Goal: Task Accomplishment & Management: Complete application form

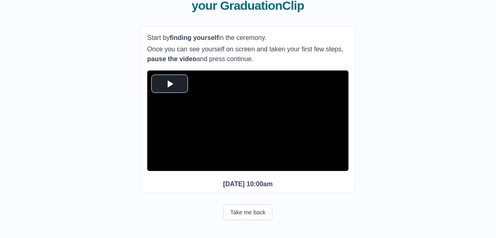
scroll to position [77, 0]
click at [170, 84] on span "Video Player" at bounding box center [170, 84] width 0 height 0
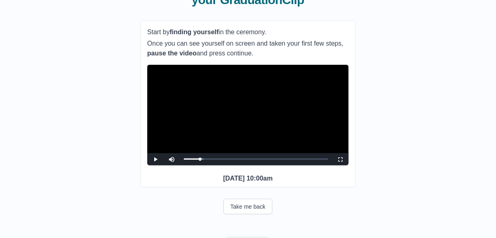
click at [258, 132] on video "Video Player" at bounding box center [248, 115] width 202 height 101
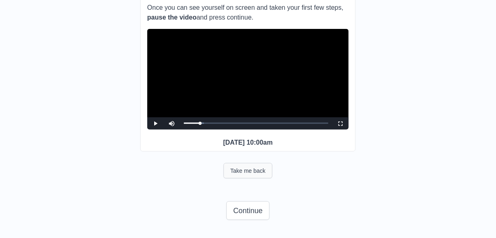
scroll to position [127, 0]
click at [252, 212] on button "Continue" at bounding box center [248, 211] width 43 height 19
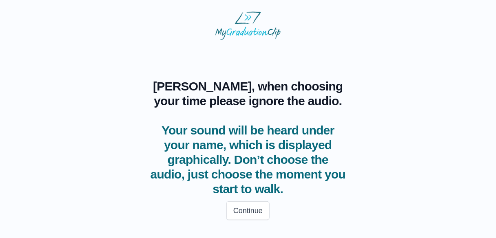
scroll to position [1, 0]
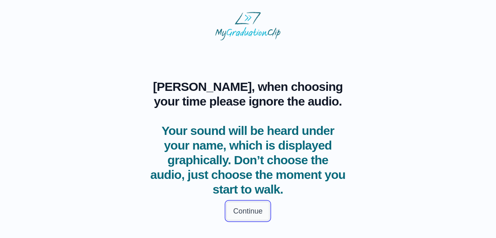
click at [249, 212] on button "Continue" at bounding box center [248, 211] width 43 height 19
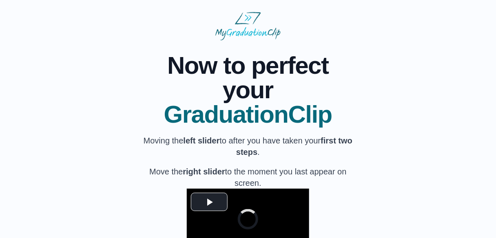
scroll to position [90, 0]
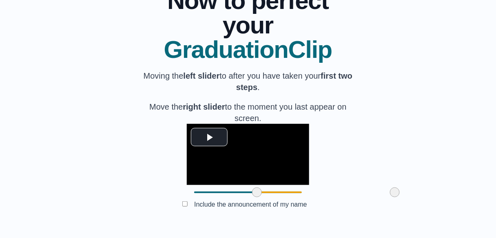
drag, startPoint x: 151, startPoint y: 230, endPoint x: 214, endPoint y: 231, distance: 62.9
click at [252, 198] on span at bounding box center [257, 193] width 10 height 10
drag, startPoint x: 347, startPoint y: 229, endPoint x: 331, endPoint y: 235, distance: 17.1
click at [372, 200] on div at bounding box center [379, 192] width 15 height 15
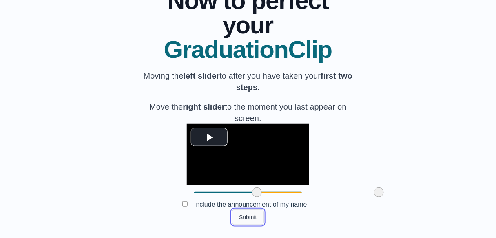
click at [245, 217] on button "Submit" at bounding box center [248, 218] width 32 height 16
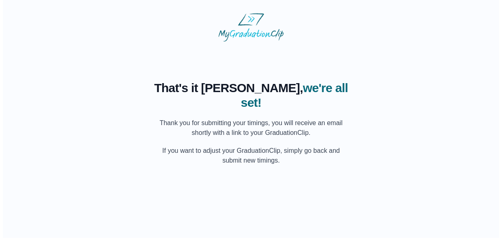
scroll to position [0, 0]
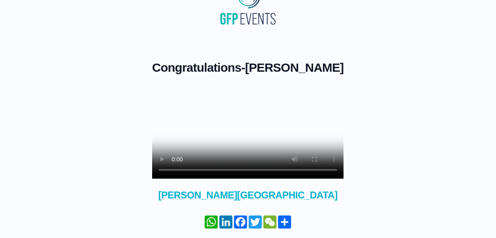
scroll to position [86, 0]
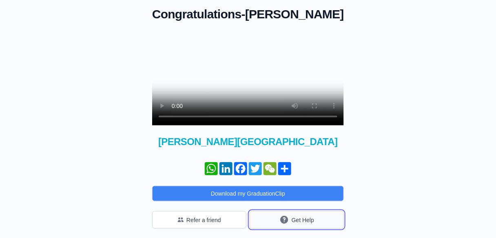
click at [292, 229] on button "Get Help" at bounding box center [297, 220] width 94 height 18
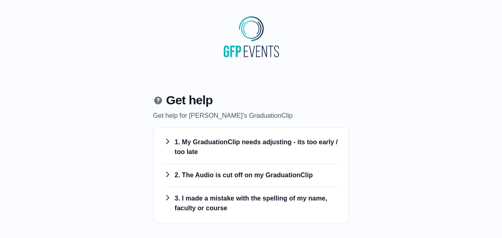
click at [260, 142] on h3 "1. My GraduationClip needs adjusting - its too early / too late" at bounding box center [251, 148] width 176 height 20
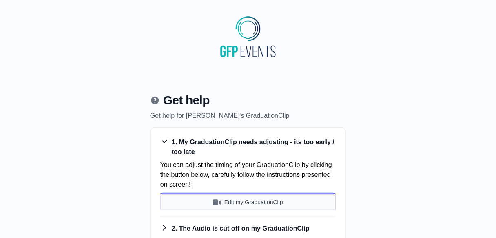
click at [240, 200] on button "Edit my GraduationClip" at bounding box center [248, 203] width 176 height 16
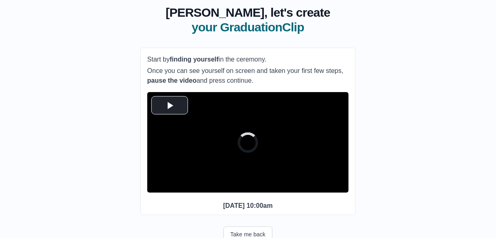
scroll to position [77, 0]
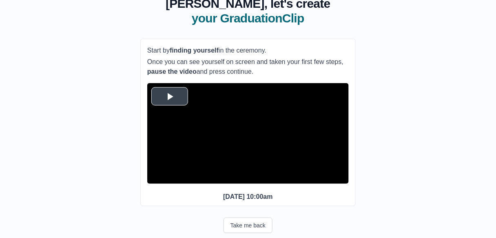
click at [170, 97] on span "Video Player" at bounding box center [170, 97] width 0 height 0
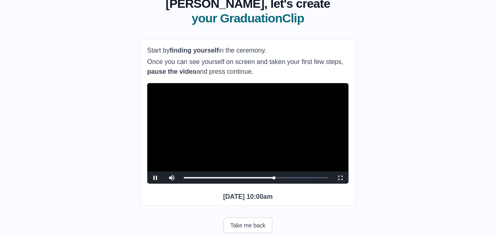
scroll to position [105, 0]
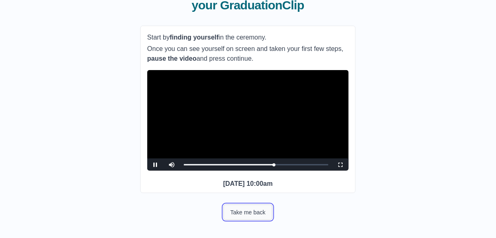
click at [262, 213] on button "Take me back" at bounding box center [248, 213] width 49 height 16
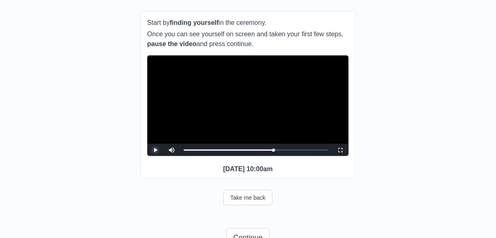
click at [156, 150] on span "Video Player" at bounding box center [156, 150] width 0 height 0
click at [263, 206] on button "Take me back" at bounding box center [248, 198] width 49 height 16
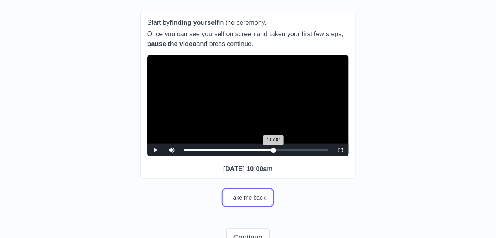
click at [274, 151] on div "1:07:07 Progress : 0%" at bounding box center [229, 150] width 90 height 2
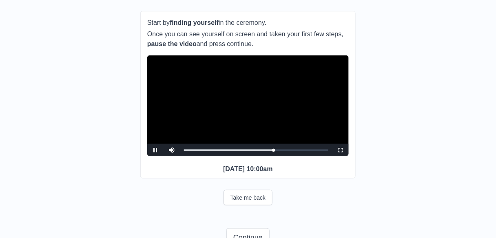
click at [221, 105] on video "Video Player" at bounding box center [248, 106] width 202 height 101
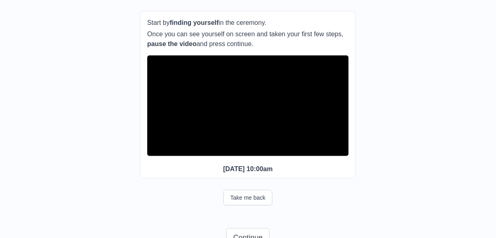
click at [247, 116] on video "Video Player" at bounding box center [248, 106] width 202 height 101
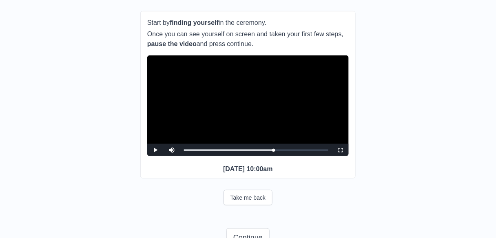
scroll to position [147, 0]
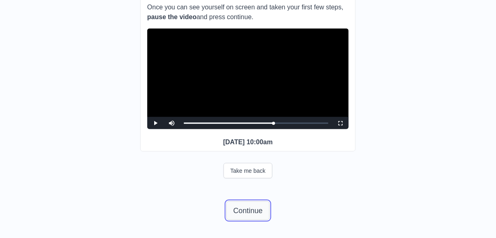
click at [242, 205] on button "Continue" at bounding box center [248, 211] width 43 height 19
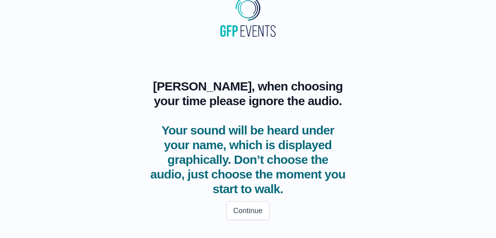
scroll to position [20, 0]
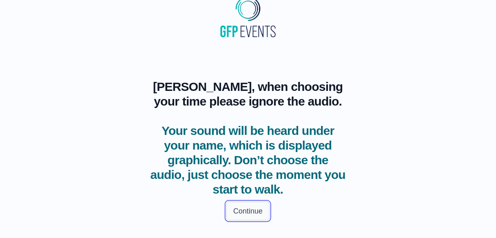
click at [252, 216] on button "Continue" at bounding box center [248, 211] width 43 height 19
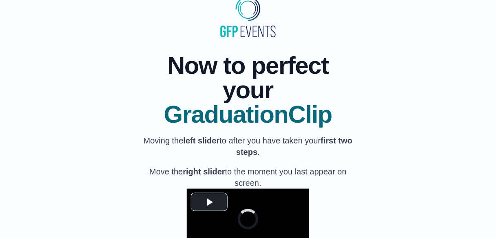
scroll to position [145, 0]
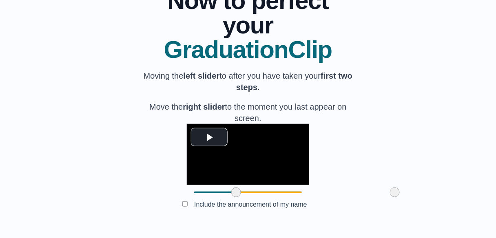
drag, startPoint x: 149, startPoint y: 193, endPoint x: 191, endPoint y: 194, distance: 42.1
click at [231, 194] on span at bounding box center [236, 193] width 10 height 10
drag, startPoint x: 349, startPoint y: 194, endPoint x: 361, endPoint y: 196, distance: 12.4
click at [361, 196] on div "**********" at bounding box center [248, 101] width 470 height 250
click at [252, 221] on button "Submit" at bounding box center [248, 218] width 32 height 16
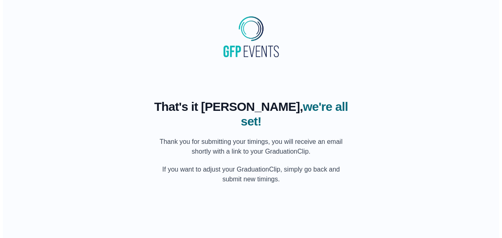
scroll to position [0, 0]
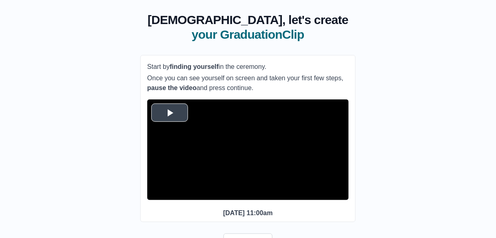
scroll to position [61, 0]
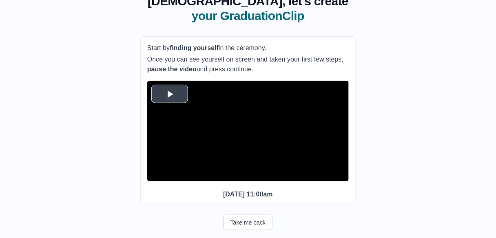
click at [173, 102] on button "Play Video" at bounding box center [169, 94] width 37 height 18
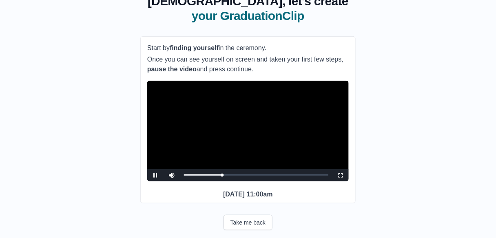
scroll to position [44, 0]
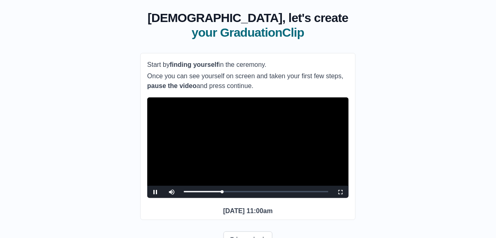
click at [229, 180] on video "Video Player" at bounding box center [248, 148] width 202 height 101
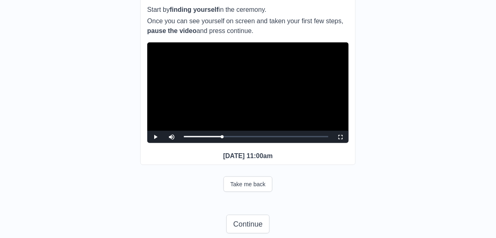
scroll to position [101, 0]
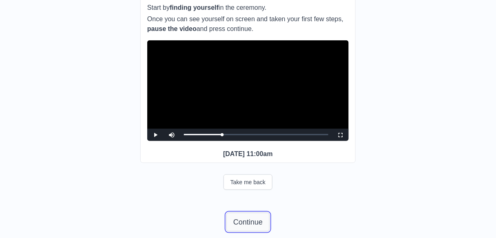
click at [247, 232] on button "Continue" at bounding box center [248, 222] width 43 height 19
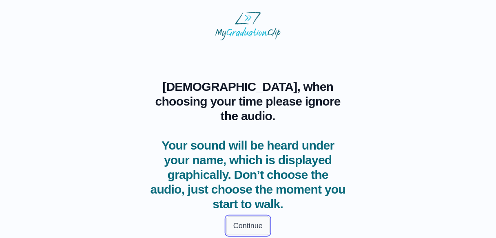
click at [253, 217] on button "Continue" at bounding box center [248, 226] width 43 height 19
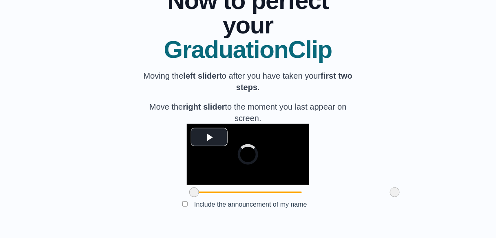
scroll to position [104, 0]
drag, startPoint x: 148, startPoint y: 214, endPoint x: 194, endPoint y: 216, distance: 45.4
click at [235, 198] on span at bounding box center [240, 193] width 10 height 10
drag, startPoint x: 349, startPoint y: 213, endPoint x: 300, endPoint y: 222, distance: 50.5
click at [338, 200] on div at bounding box center [345, 192] width 15 height 15
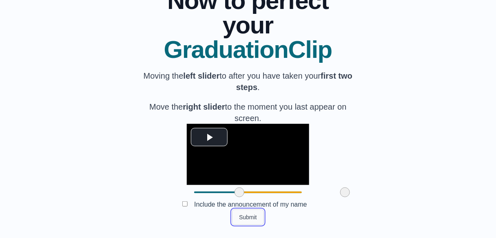
click at [256, 225] on button "Submit" at bounding box center [248, 218] width 32 height 16
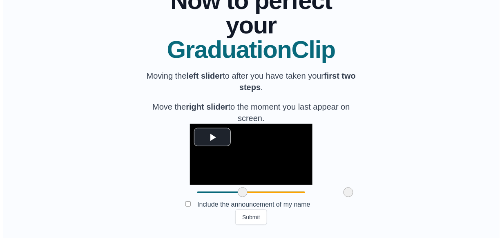
scroll to position [0, 0]
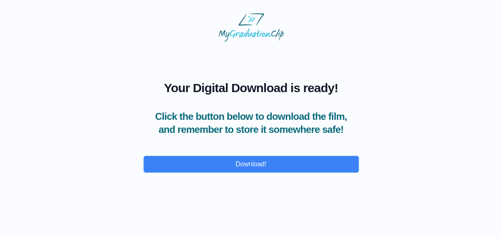
click at [296, 178] on div "Download!" at bounding box center [251, 164] width 216 height 27
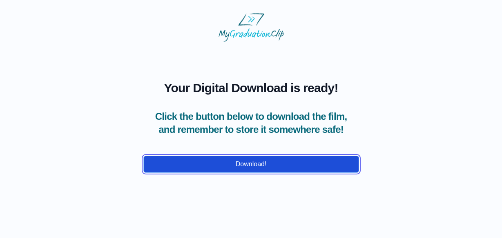
click at [296, 173] on button "Download!" at bounding box center [251, 164] width 216 height 17
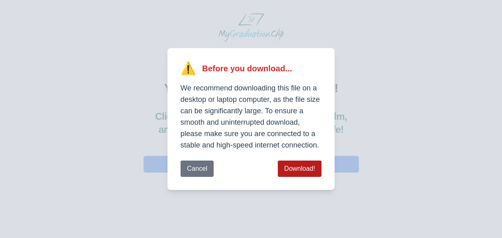
click at [295, 167] on button "Download!" at bounding box center [300, 169] width 44 height 16
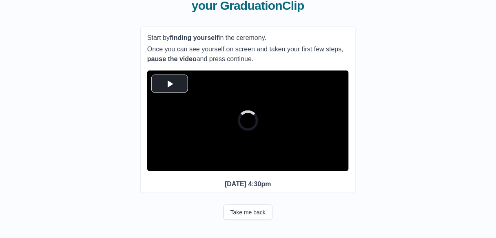
scroll to position [86, 0]
click at [170, 84] on span "Video Player" at bounding box center [170, 84] width 0 height 0
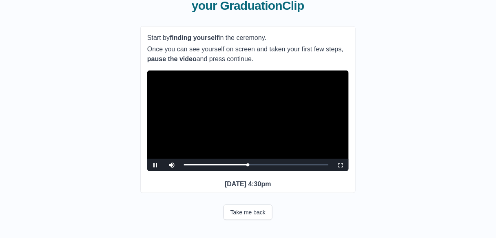
click at [281, 109] on video "Video Player" at bounding box center [248, 121] width 202 height 101
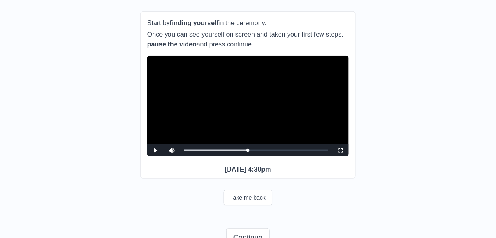
scroll to position [127, 0]
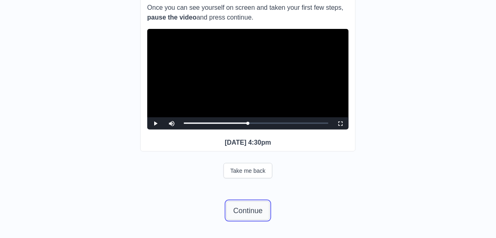
click at [245, 210] on button "Continue" at bounding box center [248, 211] width 43 height 19
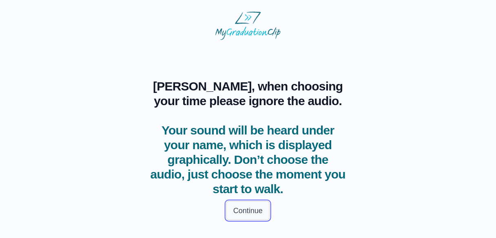
click at [241, 211] on button "Continue" at bounding box center [248, 211] width 43 height 19
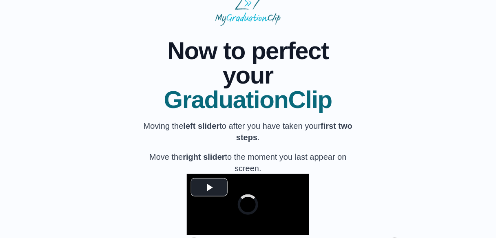
scroll to position [126, 0]
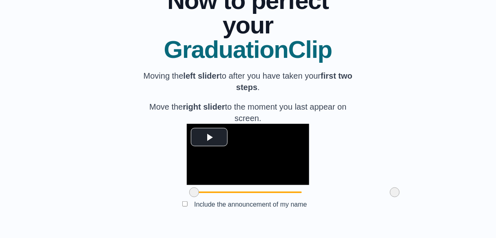
click at [189, 193] on span at bounding box center [194, 193] width 10 height 10
drag, startPoint x: 145, startPoint y: 194, endPoint x: 201, endPoint y: 191, distance: 56.0
click at [245, 191] on span at bounding box center [250, 193] width 10 height 10
drag, startPoint x: 350, startPoint y: 194, endPoint x: 339, endPoint y: 191, distance: 11.7
click at [379, 191] on span at bounding box center [384, 193] width 10 height 10
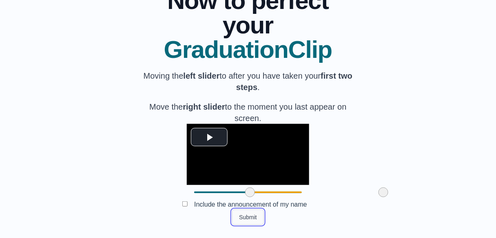
click at [254, 216] on button "Submit" at bounding box center [248, 218] width 32 height 16
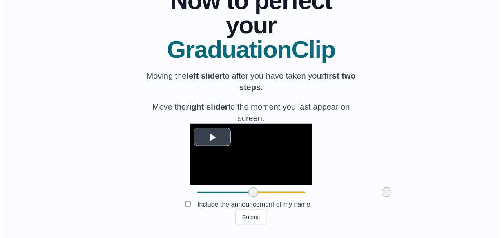
scroll to position [0, 0]
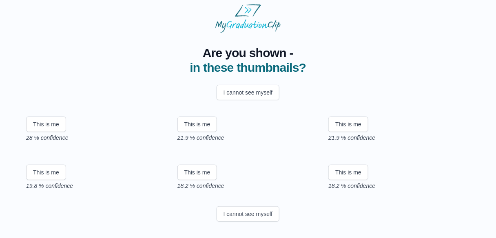
scroll to position [167, 0]
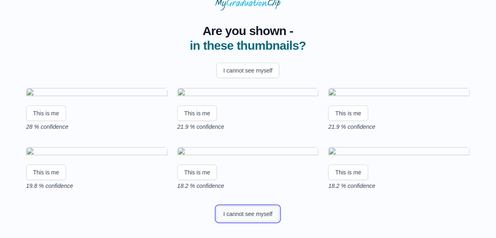
click at [247, 218] on button "I cannot see myself" at bounding box center [248, 215] width 63 height 16
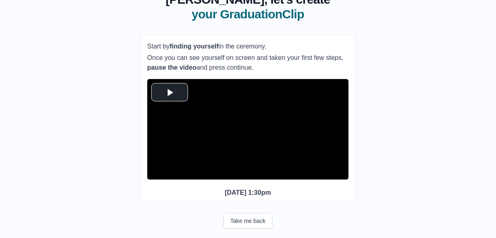
scroll to position [86, 0]
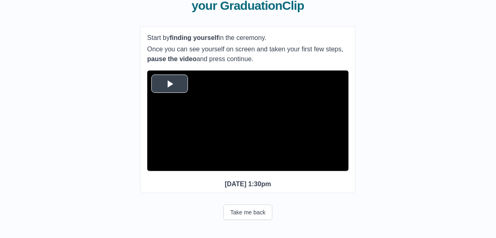
click at [170, 84] on span "Video Player" at bounding box center [170, 84] width 0 height 0
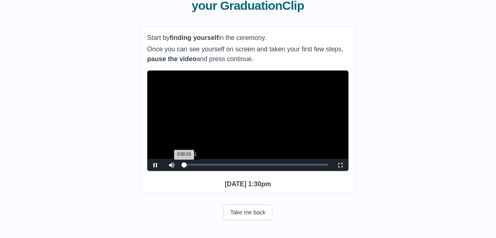
click at [190, 164] on div "0:03:51" at bounding box center [190, 165] width 0 height 2
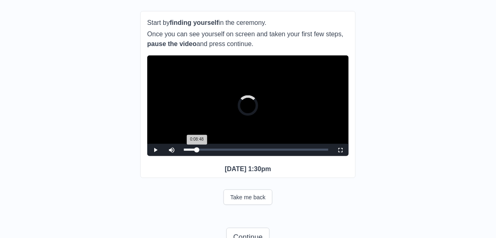
click at [197, 151] on div "Loaded : 0% 0:08:48 0:08:48 Progress : 0%" at bounding box center [256, 150] width 145 height 2
click at [215, 156] on div "Loaded : 0% 0:20:55 0:08:49 Progress : 0%" at bounding box center [256, 150] width 153 height 12
click at [220, 156] on div "Loaded : 0% 0:24:13 0:20:44 Progress : 0%" at bounding box center [256, 150] width 153 height 12
click at [272, 126] on video "Video Player" at bounding box center [248, 106] width 202 height 101
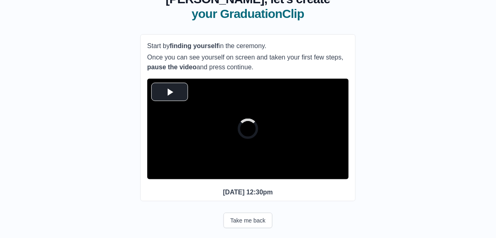
scroll to position [86, 0]
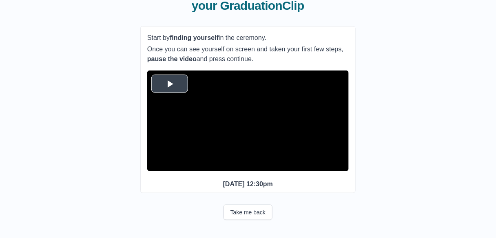
click at [170, 84] on span "Video Player" at bounding box center [170, 84] width 0 height 0
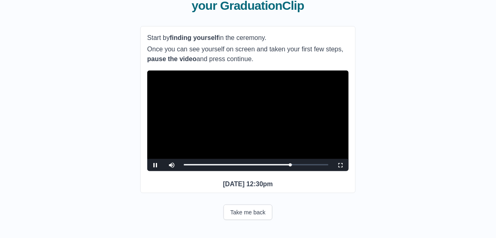
click at [240, 108] on video "Video Player" at bounding box center [248, 121] width 202 height 101
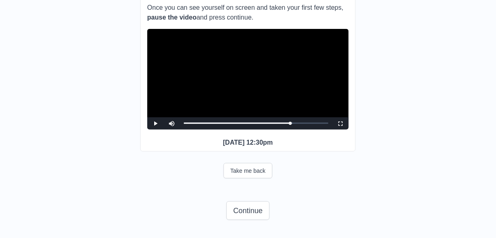
scroll to position [119, 0]
click at [239, 214] on button "Continue" at bounding box center [248, 211] width 43 height 19
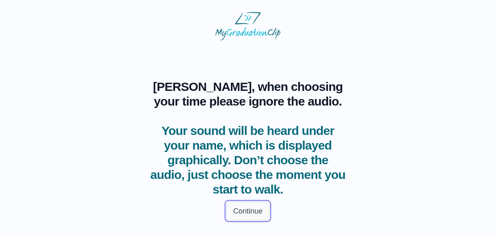
click at [236, 211] on button "Continue" at bounding box center [248, 211] width 43 height 19
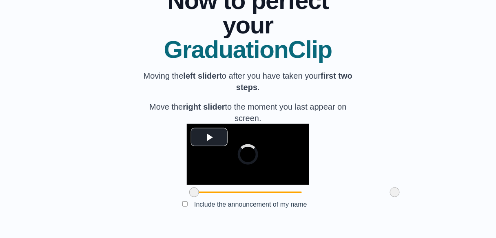
scroll to position [126, 0]
drag, startPoint x: 146, startPoint y: 191, endPoint x: 208, endPoint y: 189, distance: 61.7
click at [251, 189] on span at bounding box center [256, 193] width 10 height 10
drag, startPoint x: 345, startPoint y: 191, endPoint x: 358, endPoint y: 192, distance: 12.3
click at [358, 192] on div "**********" at bounding box center [248, 101] width 470 height 250
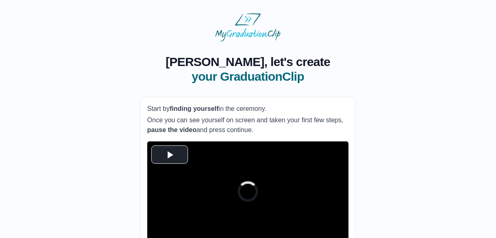
scroll to position [86, 0]
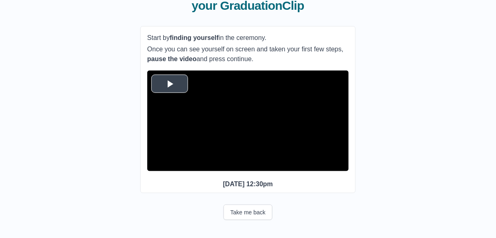
click at [170, 84] on span "Video Player" at bounding box center [170, 84] width 0 height 0
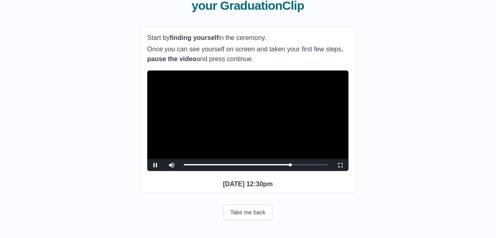
click at [274, 116] on video "Video Player" at bounding box center [248, 121] width 202 height 101
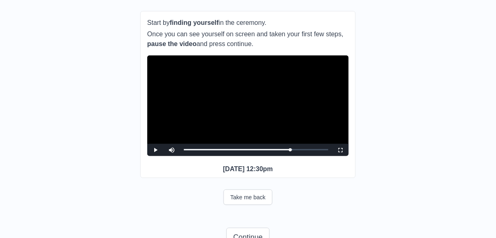
scroll to position [127, 0]
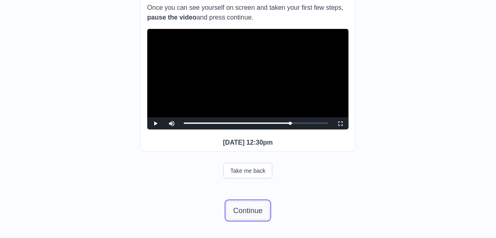
click at [242, 214] on button "Continue" at bounding box center [248, 211] width 43 height 19
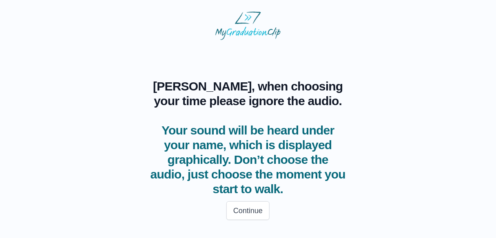
scroll to position [1, 0]
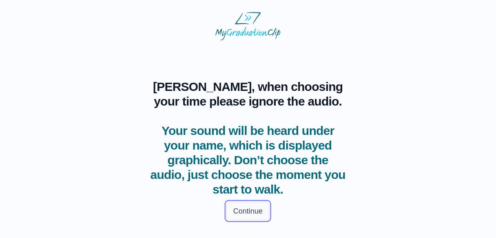
click at [245, 216] on button "Continue" at bounding box center [248, 211] width 43 height 19
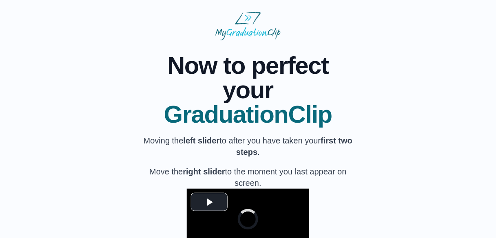
scroll to position [111, 0]
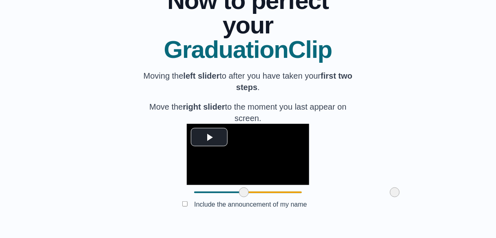
drag, startPoint x: 147, startPoint y: 206, endPoint x: 197, endPoint y: 207, distance: 49.8
click at [239, 198] on span at bounding box center [244, 193] width 10 height 10
drag, startPoint x: 351, startPoint y: 206, endPoint x: 357, endPoint y: 205, distance: 5.8
click at [357, 205] on div "**********" at bounding box center [248, 101] width 470 height 250
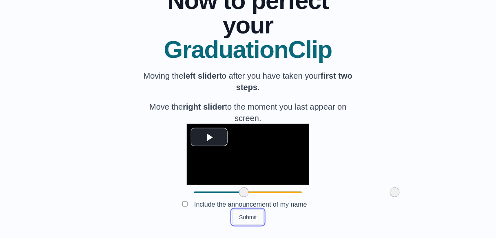
click at [253, 218] on button "Submit" at bounding box center [248, 218] width 32 height 16
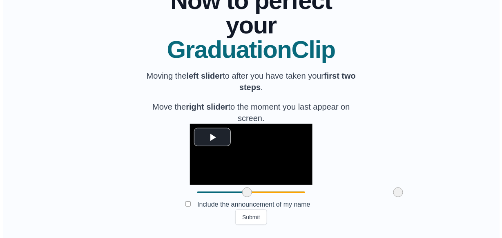
scroll to position [0, 0]
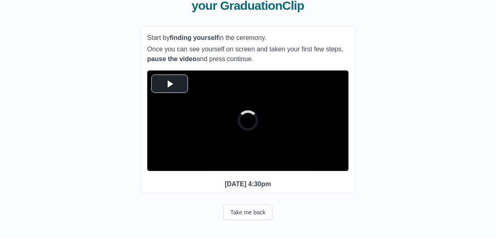
scroll to position [74, 0]
click at [170, 84] on span "Video Player" at bounding box center [170, 84] width 0 height 0
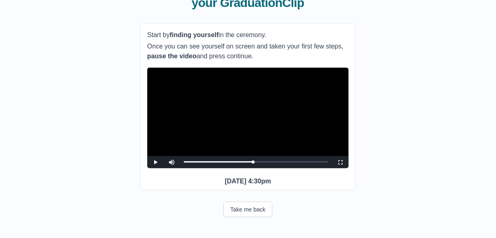
click at [206, 109] on video "Video Player" at bounding box center [248, 118] width 202 height 101
click at [226, 113] on video "Video Player" at bounding box center [248, 118] width 202 height 101
click at [255, 218] on button "Take me back" at bounding box center [248, 210] width 49 height 16
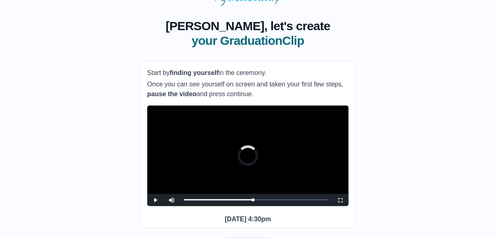
scroll to position [38, 0]
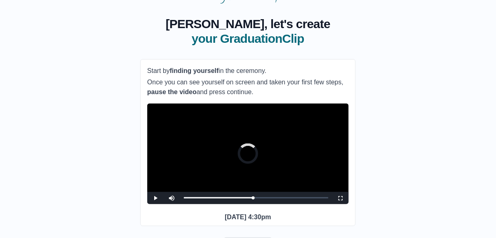
click at [219, 171] on video "Video Player" at bounding box center [248, 154] width 202 height 101
click at [212, 175] on video "Video Player" at bounding box center [248, 154] width 202 height 101
click at [156, 198] on span "Video Player" at bounding box center [156, 198] width 0 height 0
click at [250, 158] on div "Video Player is loading." at bounding box center [248, 154] width 20 height 20
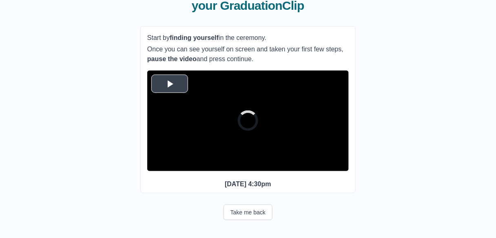
scroll to position [85, 0]
click at [170, 84] on span "Video Player" at bounding box center [170, 84] width 0 height 0
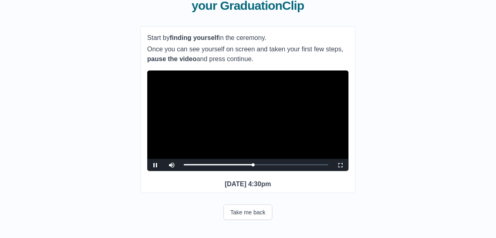
click at [219, 108] on video "Video Player" at bounding box center [248, 121] width 202 height 101
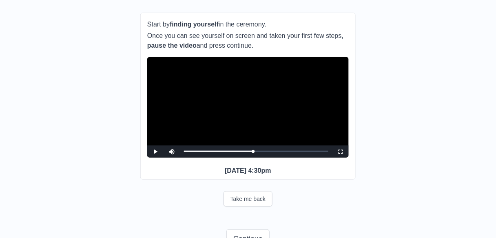
click at [258, 114] on video "Video Player" at bounding box center [248, 107] width 202 height 101
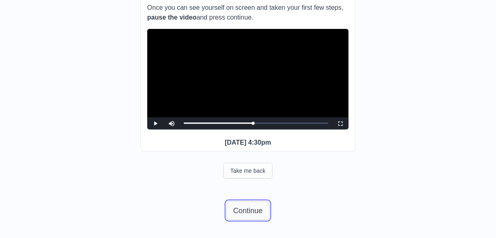
click at [251, 209] on button "Continue" at bounding box center [248, 211] width 43 height 19
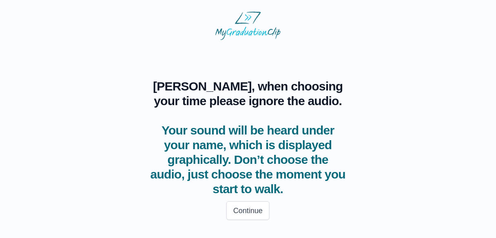
scroll to position [1, 0]
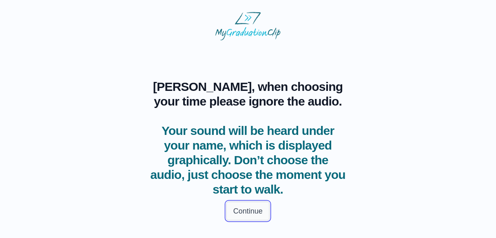
click at [248, 212] on button "Continue" at bounding box center [248, 211] width 43 height 19
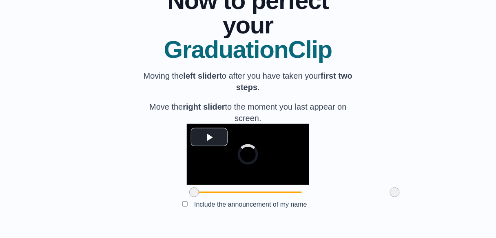
scroll to position [100, 0]
drag, startPoint x: 148, startPoint y: 218, endPoint x: 181, endPoint y: 218, distance: 33.5
click at [223, 198] on span at bounding box center [228, 193] width 10 height 10
drag, startPoint x: 349, startPoint y: 217, endPoint x: 290, endPoint y: 220, distance: 58.9
click at [331, 198] on span at bounding box center [336, 193] width 10 height 10
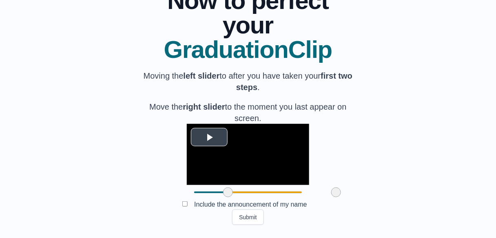
scroll to position [126, 0]
click at [250, 214] on button "Submit" at bounding box center [248, 218] width 32 height 16
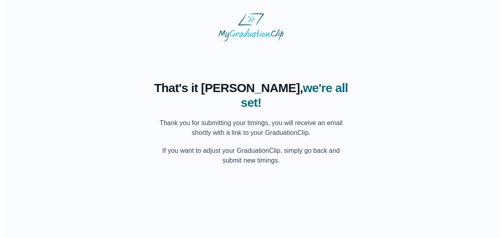
scroll to position [0, 0]
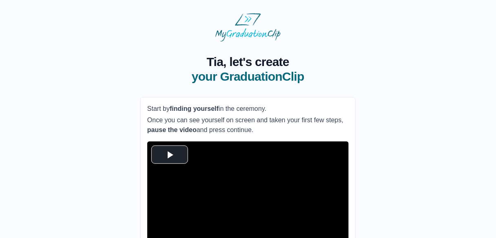
scroll to position [86, 0]
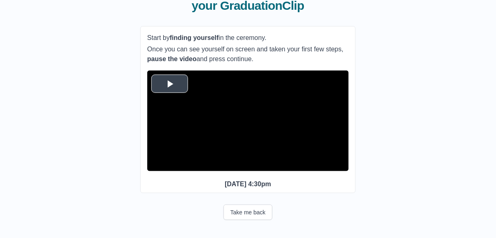
click at [170, 84] on span "Video Player" at bounding box center [170, 84] width 0 height 0
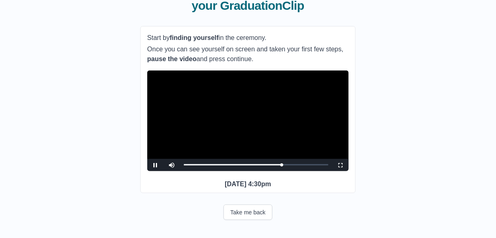
click at [255, 130] on video "Video Player" at bounding box center [248, 121] width 202 height 101
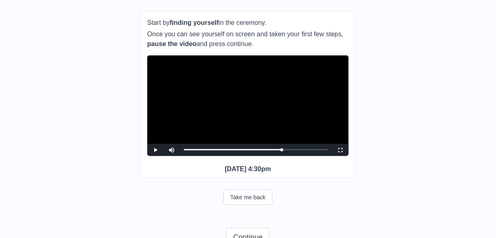
scroll to position [127, 0]
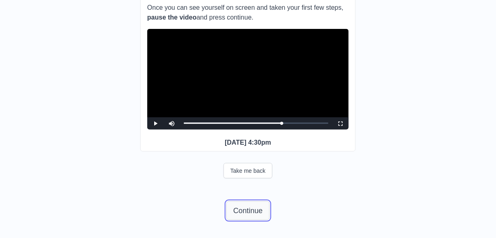
click at [250, 216] on button "Continue" at bounding box center [248, 211] width 43 height 19
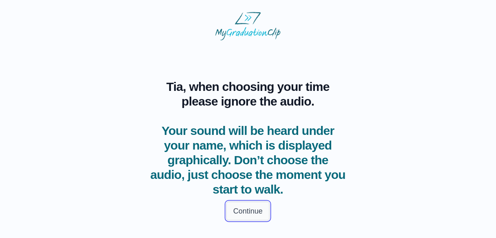
click at [249, 209] on button "Continue" at bounding box center [248, 211] width 43 height 19
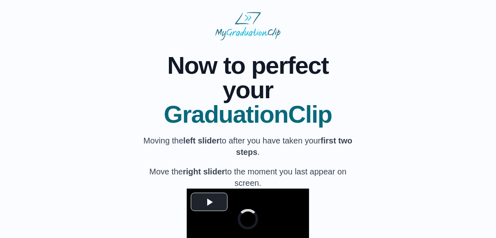
scroll to position [126, 0]
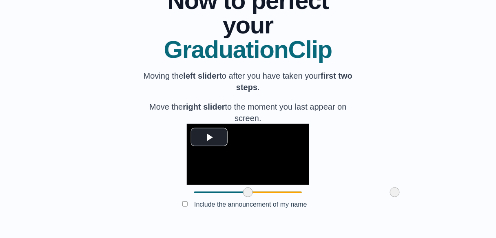
drag, startPoint x: 148, startPoint y: 193, endPoint x: 202, endPoint y: 194, distance: 53.9
click at [243, 194] on span at bounding box center [248, 193] width 10 height 10
drag, startPoint x: 346, startPoint y: 196, endPoint x: 353, endPoint y: 194, distance: 7.2
click at [390, 194] on span at bounding box center [395, 193] width 10 height 10
click at [248, 216] on button "Submit" at bounding box center [248, 218] width 32 height 16
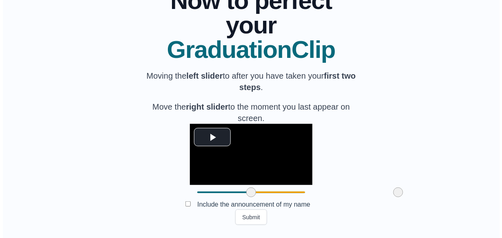
scroll to position [0, 0]
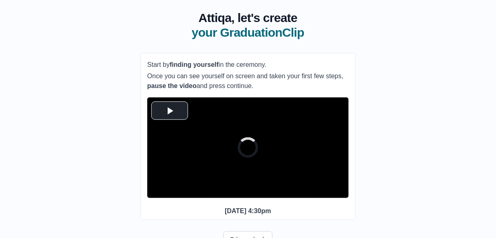
scroll to position [44, 0]
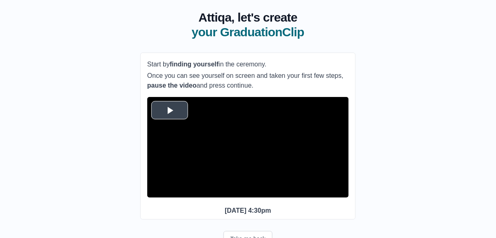
click at [170, 110] on span "Video Player" at bounding box center [170, 110] width 0 height 0
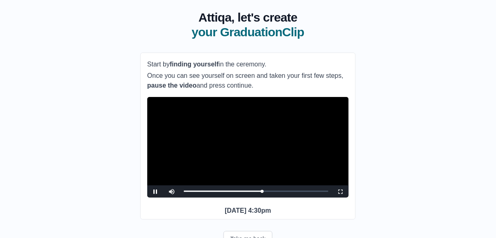
click at [199, 125] on video "Video Player" at bounding box center [248, 147] width 202 height 101
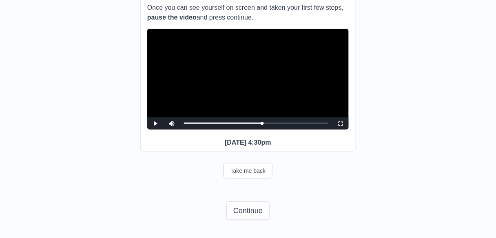
scroll to position [124, 0]
click at [234, 214] on button "Continue" at bounding box center [248, 211] width 43 height 19
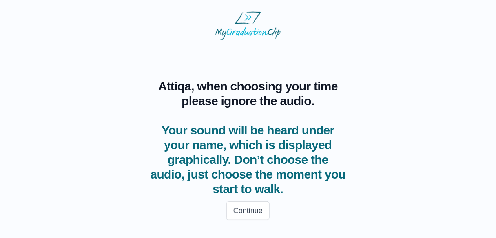
scroll to position [1, 0]
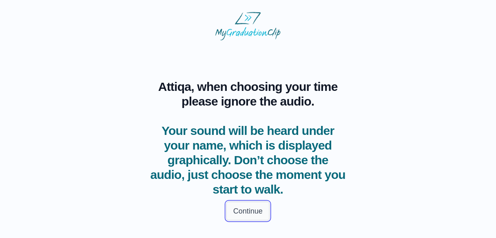
click at [255, 216] on button "Continue" at bounding box center [248, 211] width 43 height 19
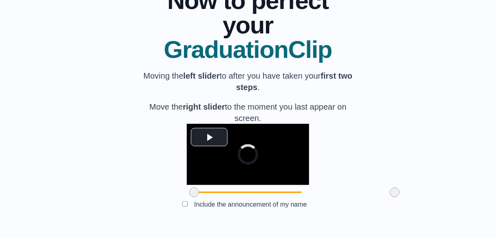
scroll to position [126, 0]
drag, startPoint x: 149, startPoint y: 194, endPoint x: 200, endPoint y: 192, distance: 51.5
click at [241, 192] on span at bounding box center [246, 193] width 10 height 10
drag, startPoint x: 347, startPoint y: 194, endPoint x: 290, endPoint y: 195, distance: 57.6
click at [333, 195] on span at bounding box center [338, 193] width 10 height 10
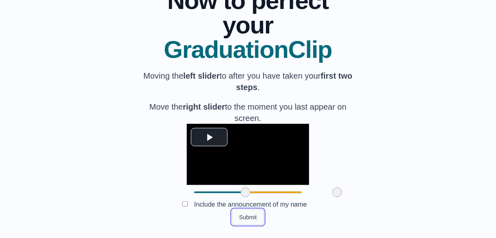
click at [247, 216] on button "Submit" at bounding box center [248, 218] width 32 height 16
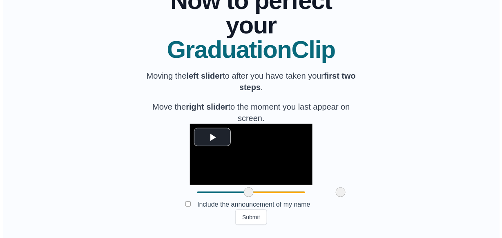
scroll to position [0, 0]
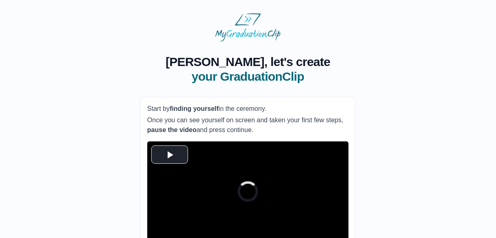
scroll to position [86, 0]
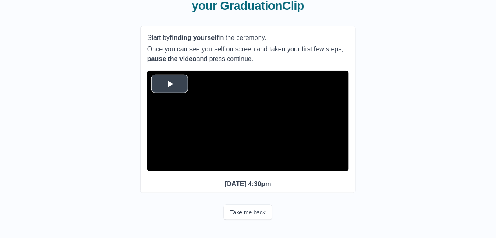
click at [170, 84] on span "Video Player" at bounding box center [170, 84] width 0 height 0
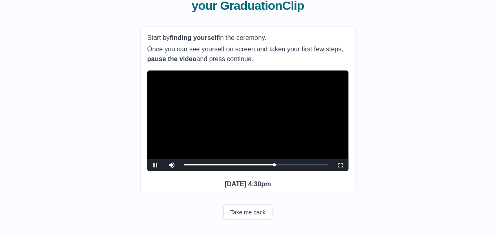
click at [199, 110] on video "Video Player" at bounding box center [248, 121] width 202 height 101
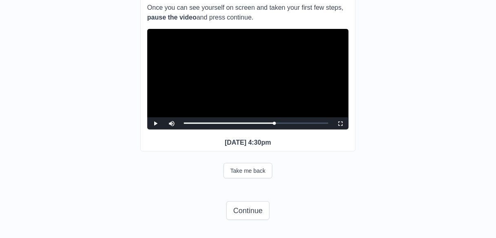
scroll to position [127, 0]
click at [251, 215] on button "Continue" at bounding box center [248, 211] width 43 height 19
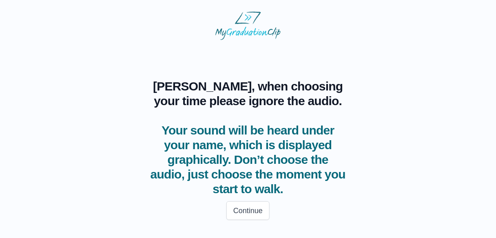
scroll to position [1, 0]
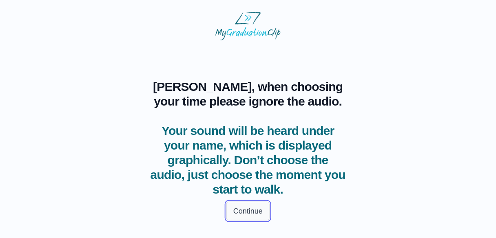
click at [261, 212] on button "Continue" at bounding box center [248, 211] width 43 height 19
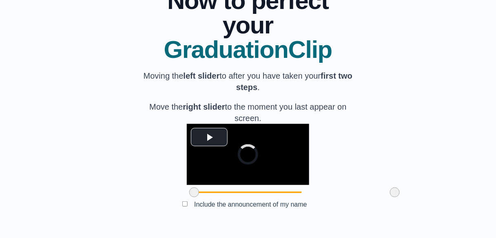
scroll to position [122, 0]
drag, startPoint x: 150, startPoint y: 196, endPoint x: 202, endPoint y: 193, distance: 52.8
click at [242, 193] on span at bounding box center [247, 193] width 10 height 10
drag, startPoint x: 348, startPoint y: 198, endPoint x: 294, endPoint y: 194, distance: 54.4
click at [336, 194] on span at bounding box center [341, 193] width 10 height 10
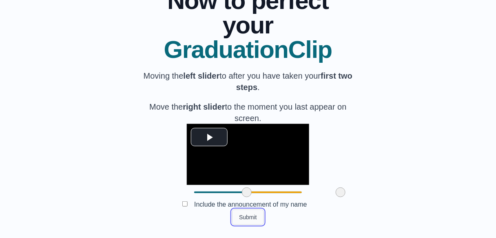
click at [243, 220] on button "Submit" at bounding box center [248, 218] width 32 height 16
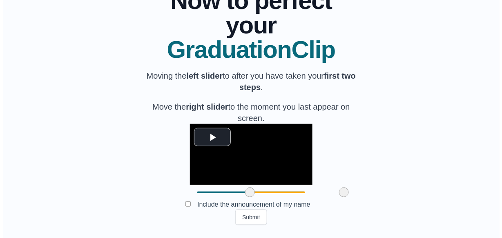
scroll to position [0, 0]
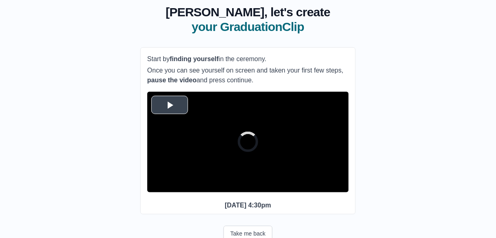
scroll to position [49, 0]
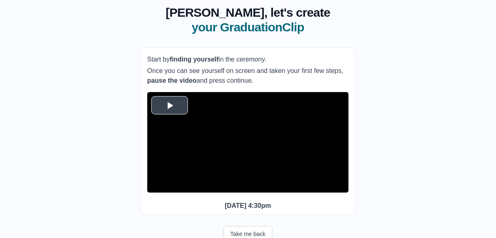
click at [170, 105] on span "Video Player" at bounding box center [170, 105] width 0 height 0
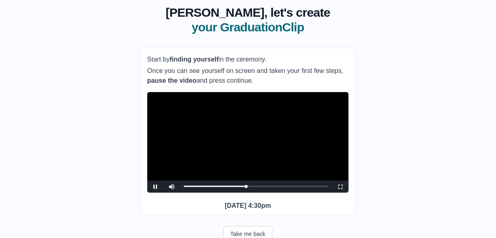
click at [205, 151] on video "Video Player" at bounding box center [248, 142] width 202 height 101
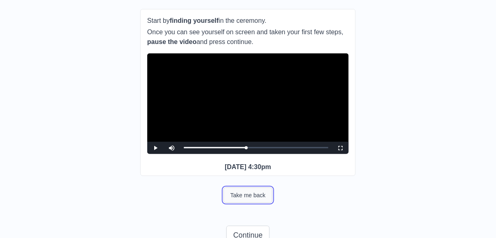
click at [255, 203] on button "Take me back" at bounding box center [248, 196] width 49 height 16
click at [267, 120] on video "Video Player" at bounding box center [248, 103] width 202 height 101
